Goal: Communication & Community: Answer question/provide support

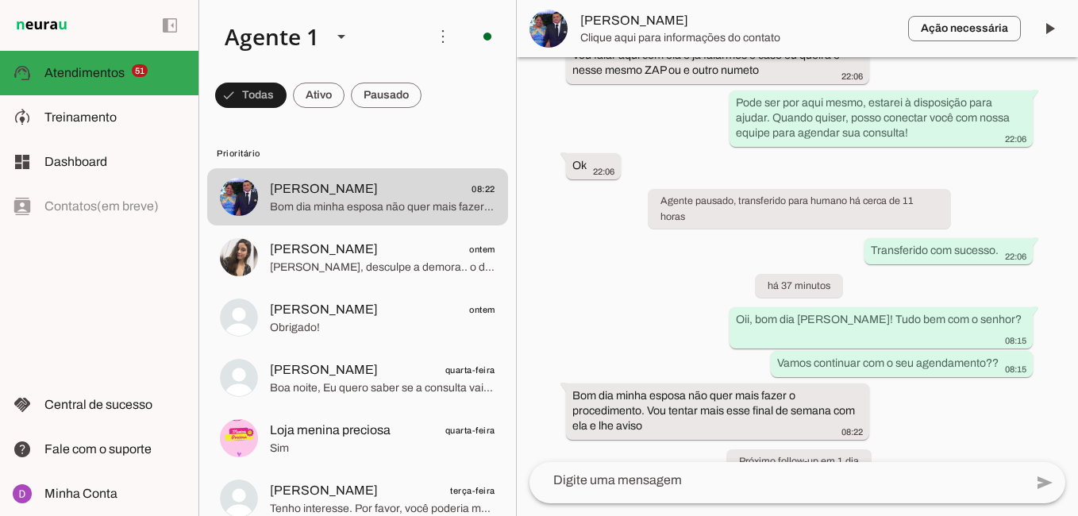
scroll to position [911, 0]
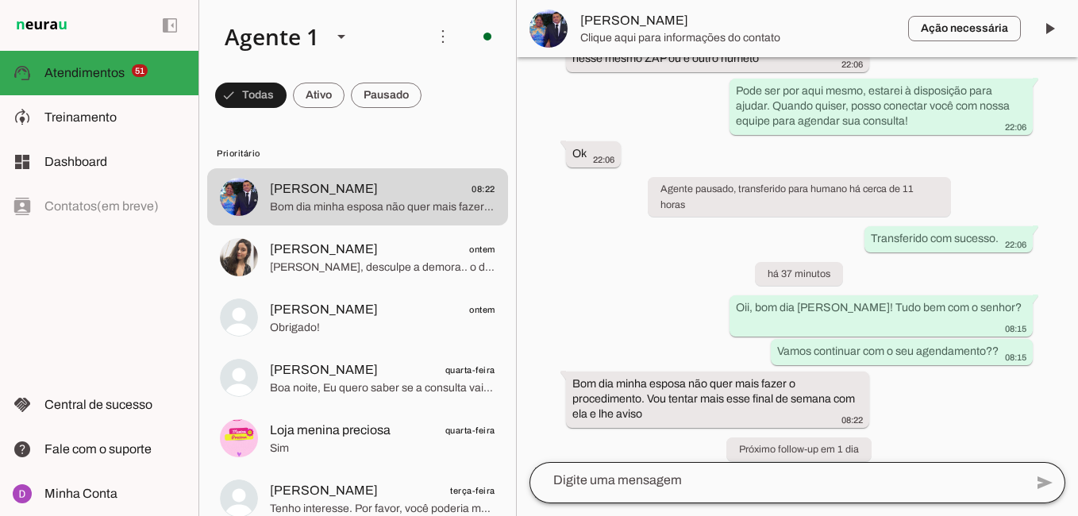
click at [685, 493] on div at bounding box center [777, 480] width 495 height 41
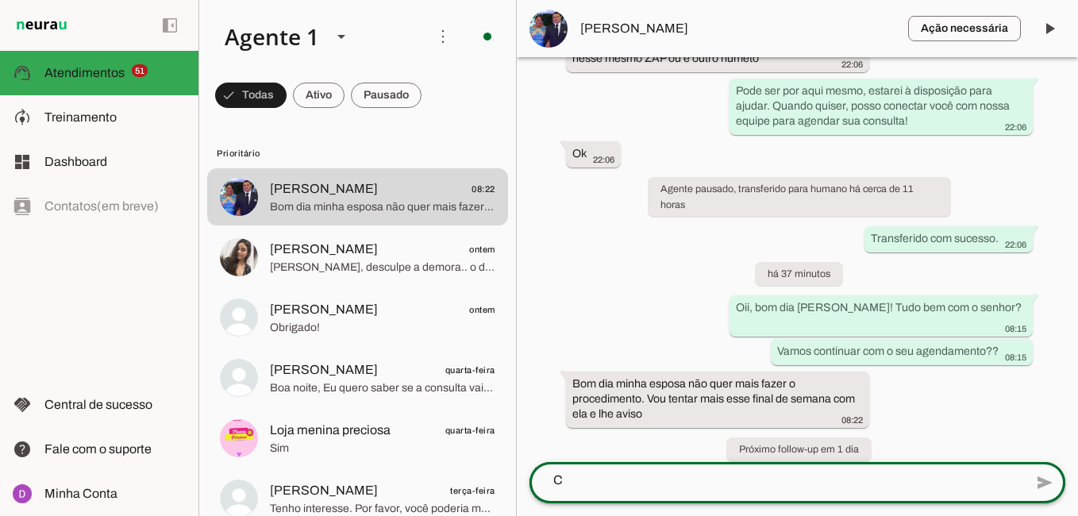
scroll to position [0, 0]
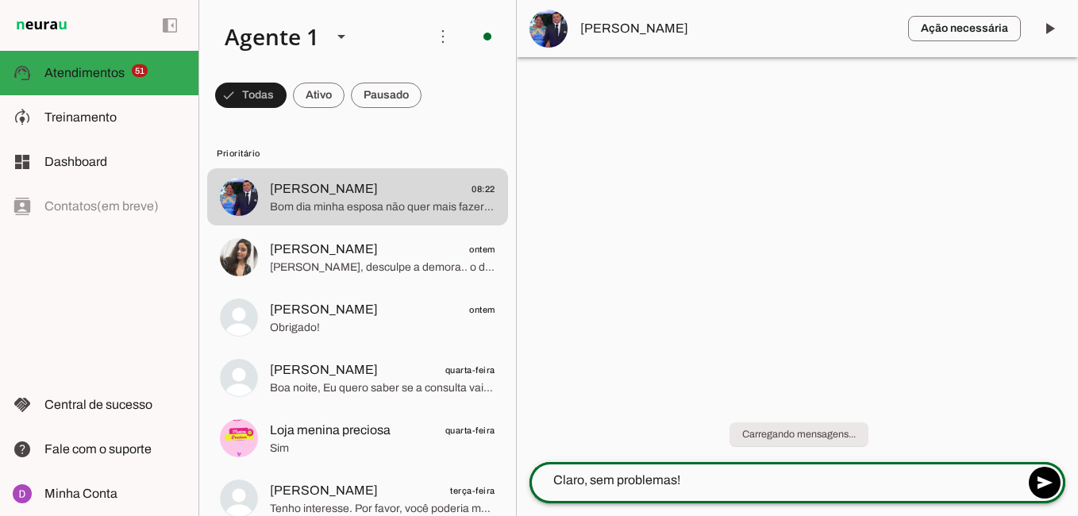
type textarea "Claro, sem problemas! F"
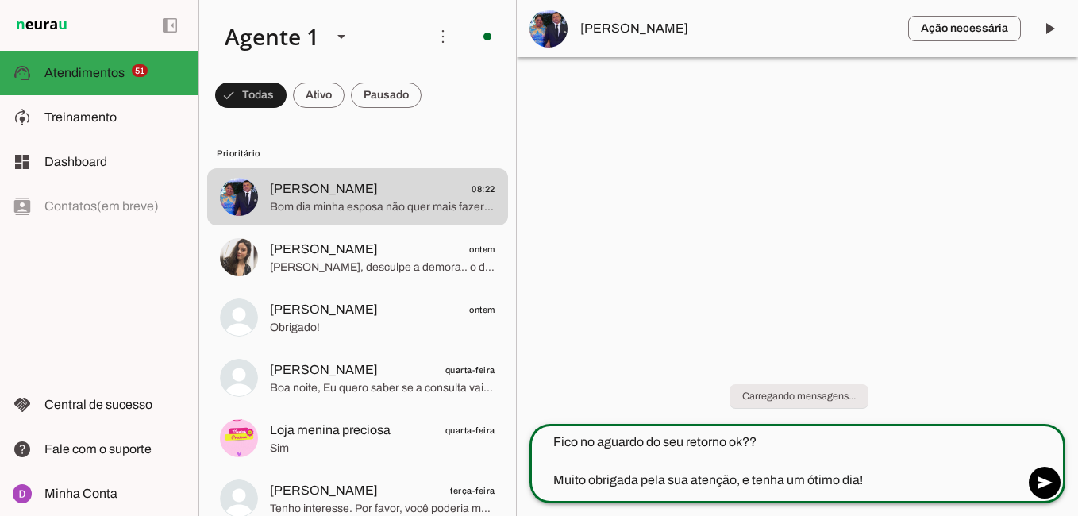
type textarea "Fico no aguardo do seu retorno ok?? Muito obrigada pela sua atenção, e tenha um…"
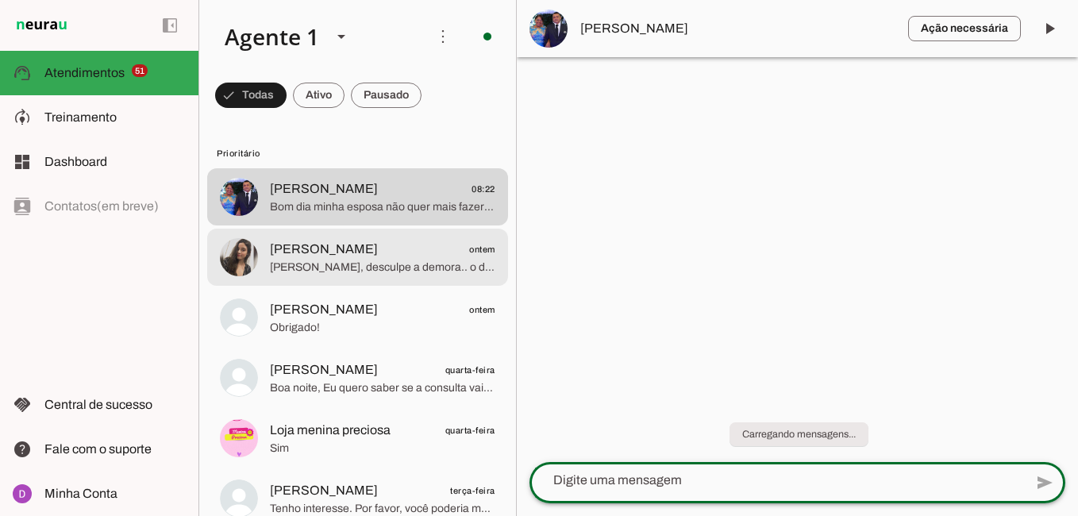
click at [364, 244] on span "[PERSON_NAME] ontem" at bounding box center [382, 250] width 225 height 20
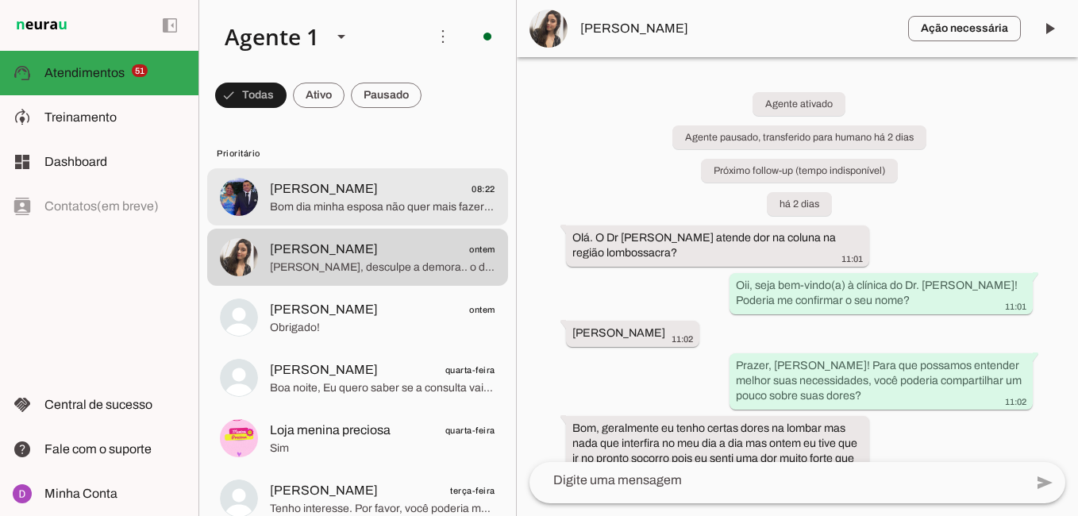
click at [413, 182] on span "[PERSON_NAME] 08:22" at bounding box center [382, 189] width 225 height 20
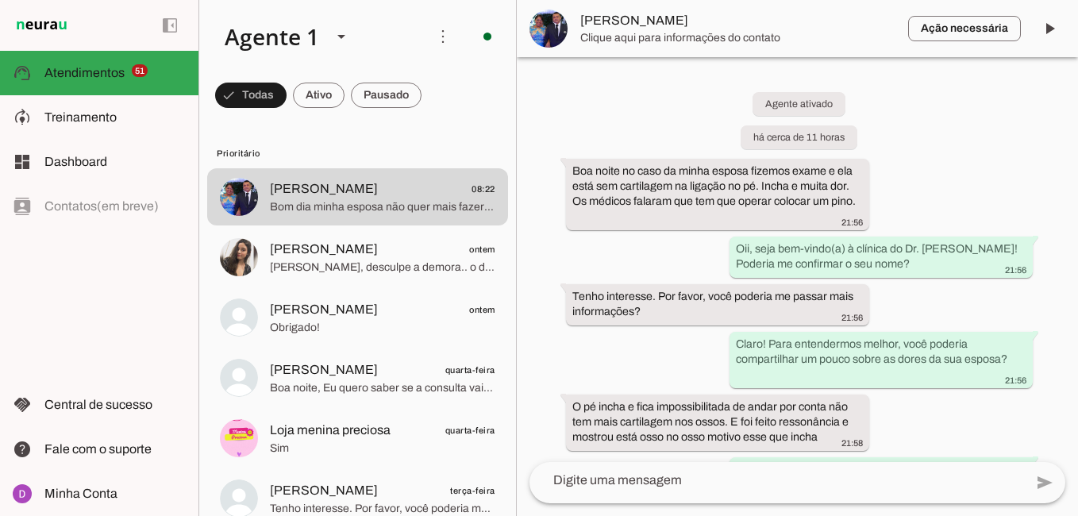
scroll to position [1016, 0]
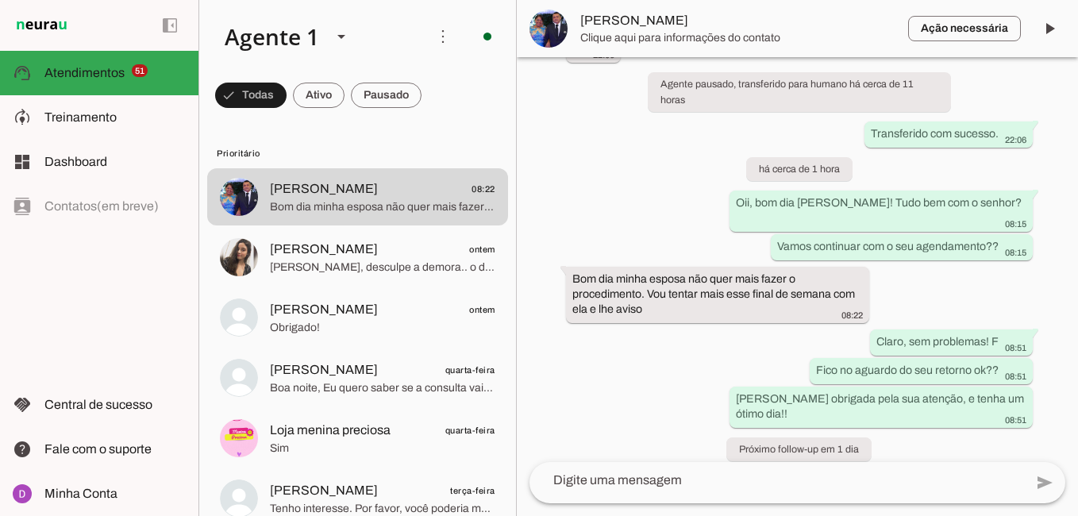
drag, startPoint x: 680, startPoint y: 218, endPoint x: 636, endPoint y: 314, distance: 106.6
click at [636, 314] on div "Agente ativado há cerca de 11 horas Boa noite no caso da minha esposa fizemos e…" at bounding box center [797, 259] width 561 height 405
